Goal: Navigation & Orientation: Go to known website

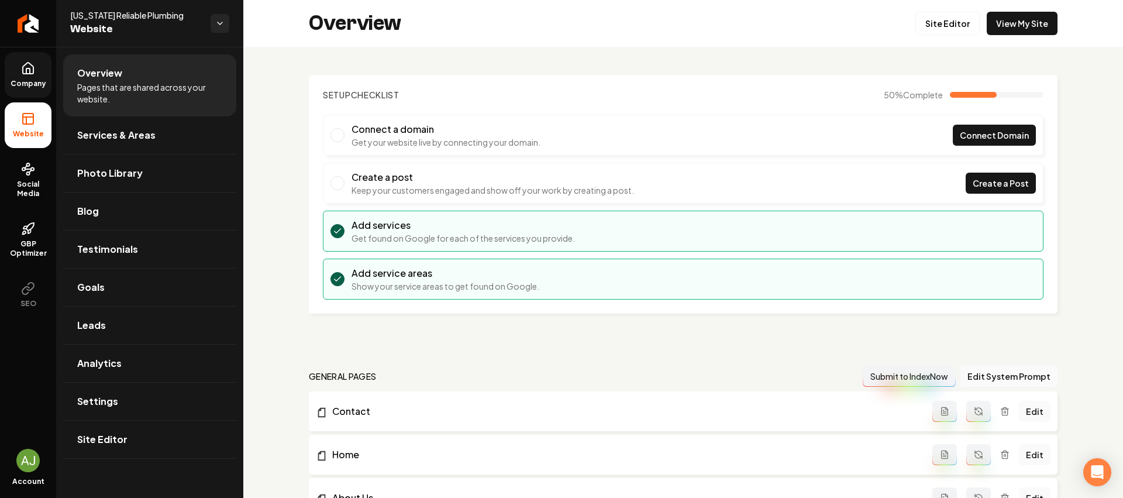
click at [11, 76] on link "Company" at bounding box center [28, 75] width 47 height 46
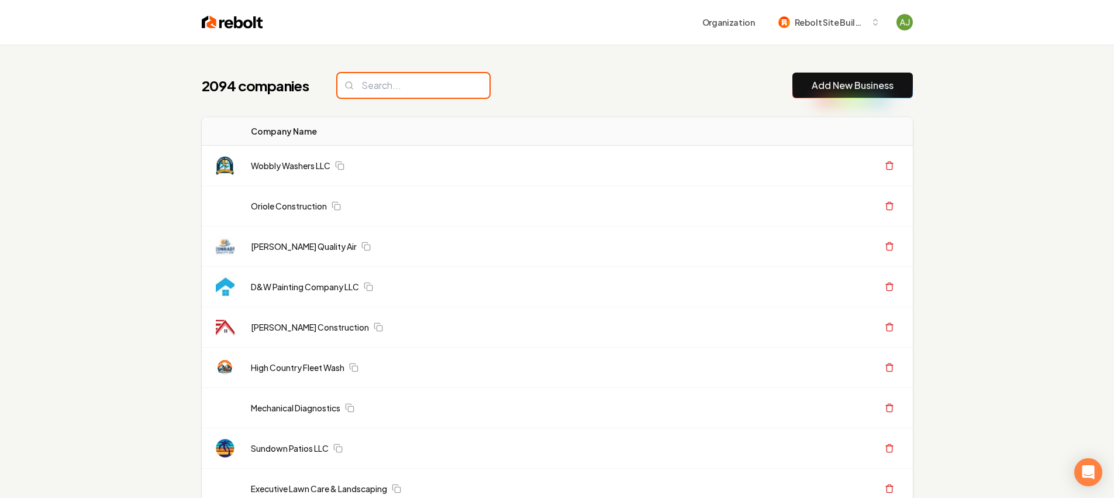
click at [409, 88] on input "search" at bounding box center [413, 85] width 152 height 25
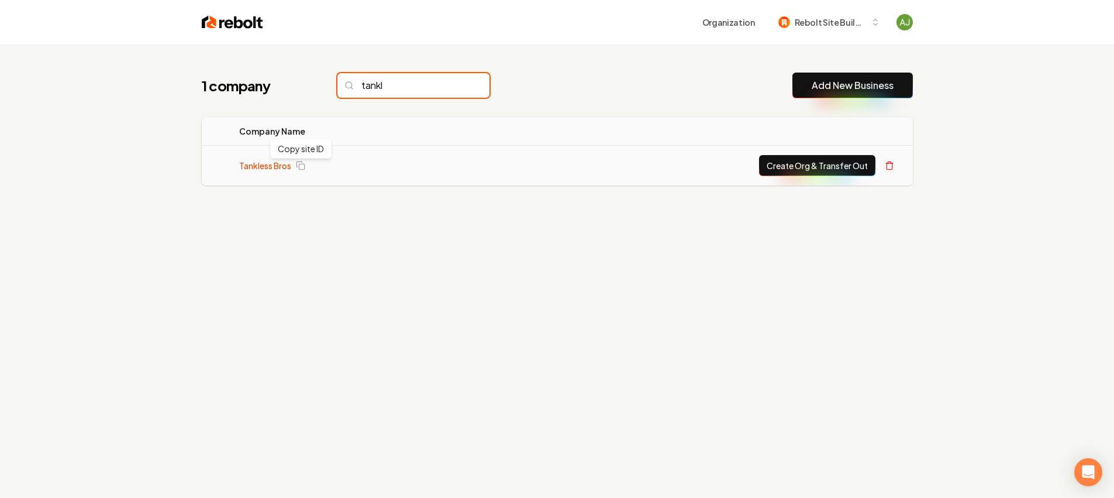
type input "tankl"
click at [260, 163] on link "Tankless Bros" at bounding box center [265, 166] width 52 height 12
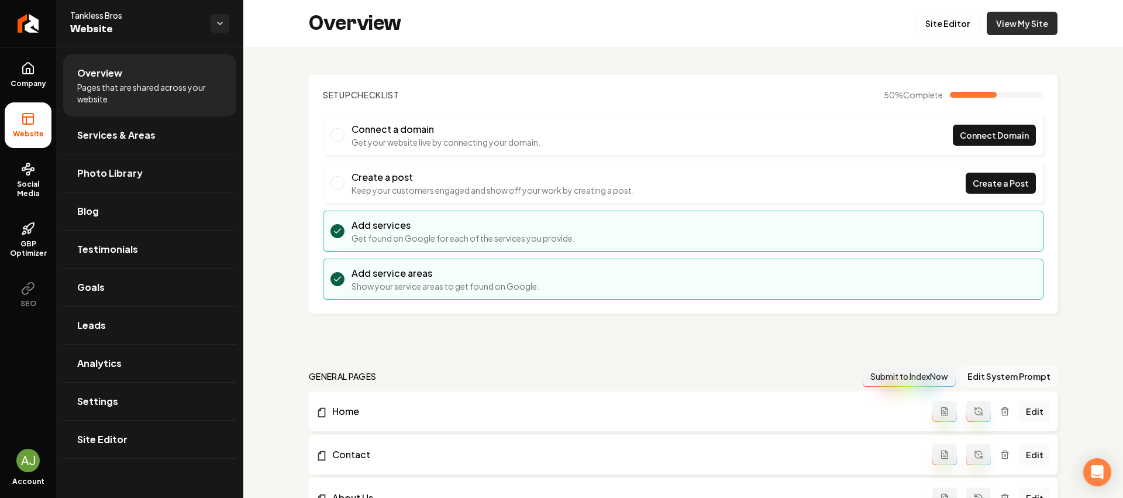
click at [1002, 33] on link "View My Site" at bounding box center [1021, 23] width 71 height 23
